Goal: Find specific page/section: Find specific page/section

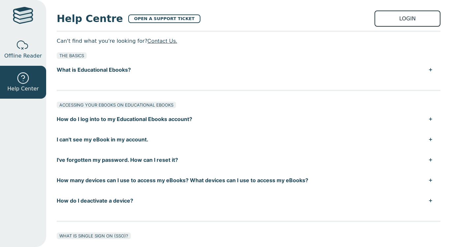
click at [385, 16] on link "LOGIN" at bounding box center [407, 19] width 66 height 16
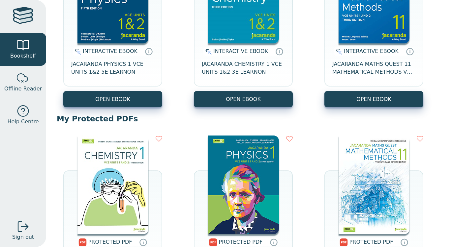
scroll to position [148, 0]
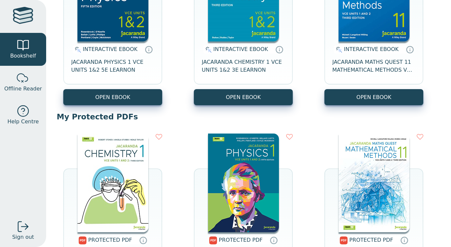
click at [94, 165] on img at bounding box center [112, 183] width 71 height 99
click at [130, 190] on img at bounding box center [112, 183] width 71 height 99
click at [120, 200] on img at bounding box center [112, 183] width 71 height 99
